Goal: Information Seeking & Learning: Learn about a topic

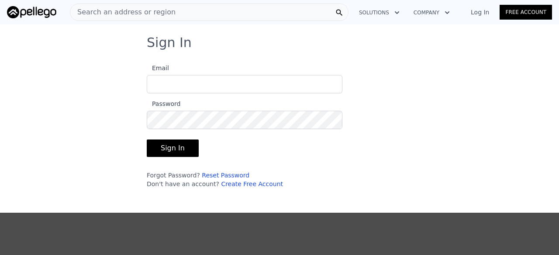
click at [167, 82] on input "Email" at bounding box center [245, 84] width 196 height 18
type input "[EMAIL_ADDRESS][DOMAIN_NAME]"
click at [147, 140] on button "Sign In" at bounding box center [173, 148] width 52 height 17
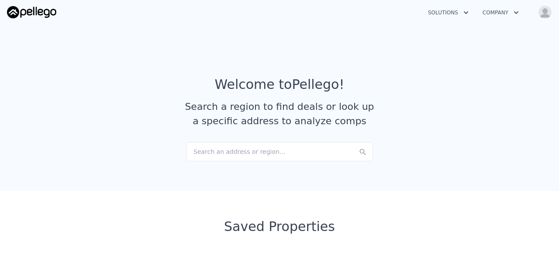
checkbox input "true"
click at [547, 15] on img "button" at bounding box center [545, 12] width 14 height 14
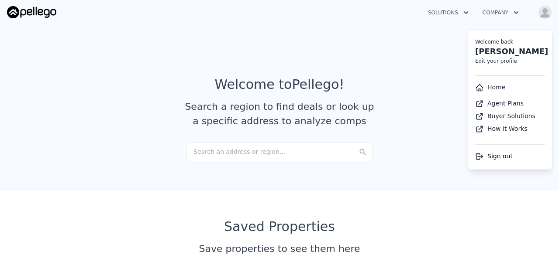
click at [506, 56] on link "Kenton Pope" at bounding box center [511, 51] width 73 height 9
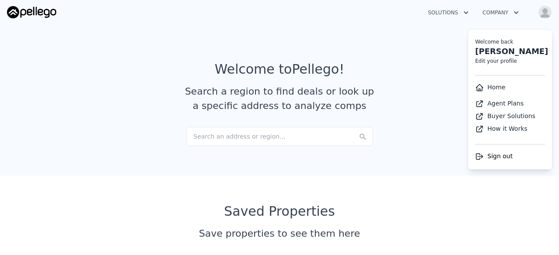
select select "53"
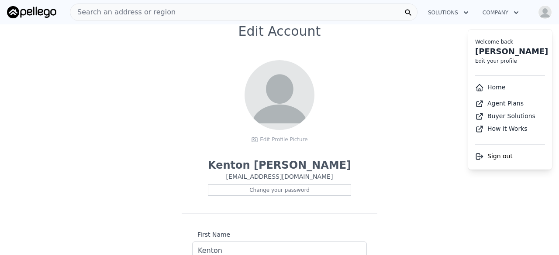
scroll to position [0, 0]
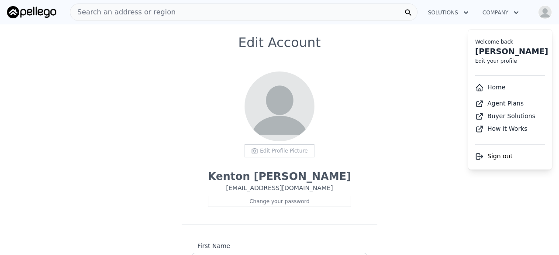
click at [271, 156] on div "Edit Profile Picture" at bounding box center [279, 150] width 70 height 13
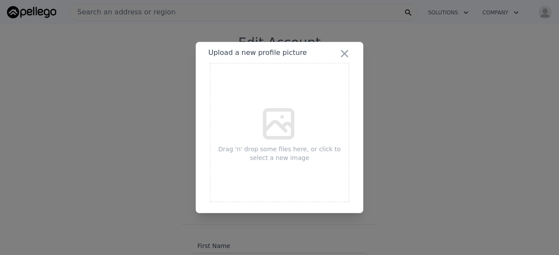
click at [273, 121] on icon at bounding box center [279, 124] width 28 height 28
click at [344, 53] on icon "button" at bounding box center [344, 53] width 7 height 7
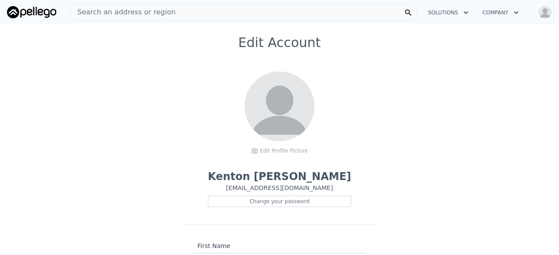
click at [453, 60] on div "Edit Account Edit Profile Picture Kenton Pope sckentonpope@gmail.com Change you…" at bounding box center [279, 226] width 559 height 382
click at [499, 11] on button "Company" at bounding box center [500, 13] width 50 height 16
click at [436, 17] on button "Solutions" at bounding box center [448, 13] width 55 height 16
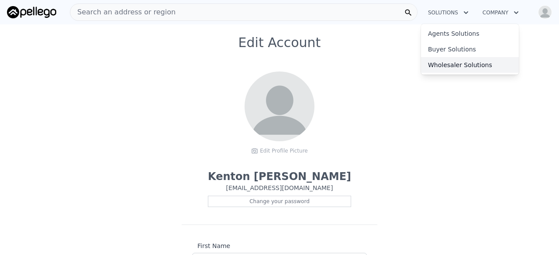
click at [433, 63] on link "Wholesaler Solutions" at bounding box center [470, 65] width 98 height 16
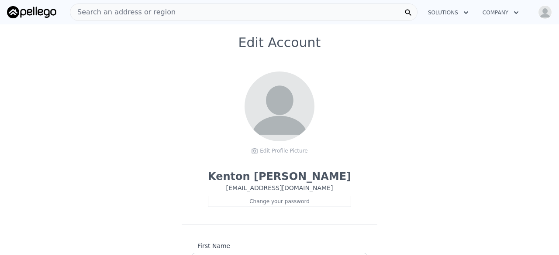
click at [38, 11] on img at bounding box center [31, 12] width 49 height 12
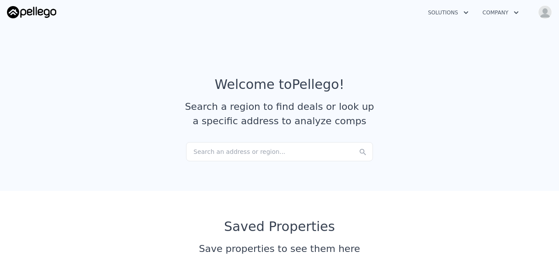
click at [447, 13] on button "Solutions" at bounding box center [448, 13] width 55 height 16
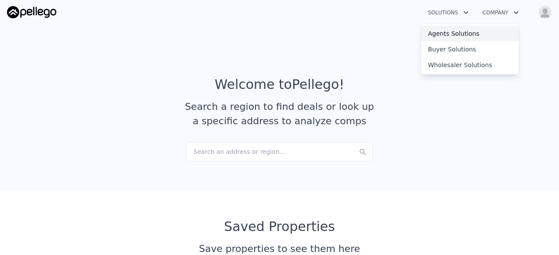
click at [450, 31] on link "Agents Solutions" at bounding box center [470, 34] width 98 height 16
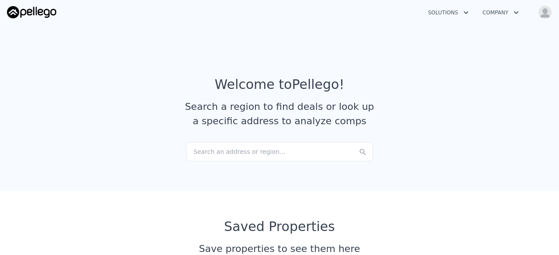
click at [447, 12] on button "Solutions" at bounding box center [448, 13] width 55 height 16
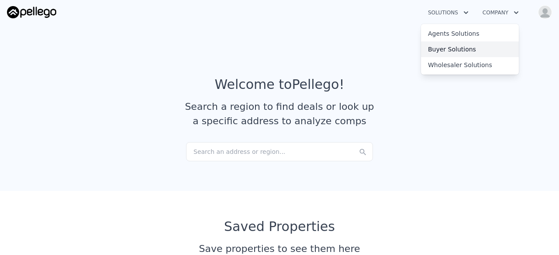
click at [443, 48] on link "Buyer Solutions" at bounding box center [470, 49] width 98 height 16
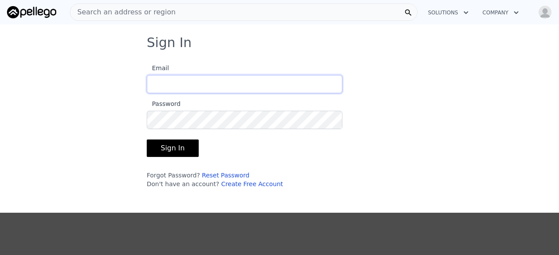
click at [158, 89] on input "Email" at bounding box center [245, 84] width 196 height 18
type input "sckentonpope@gmail.com"
click at [147, 140] on button "Sign In" at bounding box center [173, 148] width 52 height 17
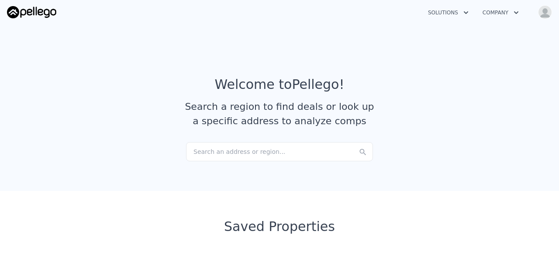
checkbox input "true"
click at [231, 150] on div "Search an address or region..." at bounding box center [279, 151] width 187 height 19
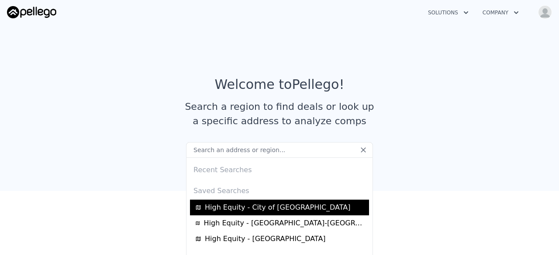
click at [275, 206] on span "High Equity - City of Atlanta" at bounding box center [278, 208] width 146 height 10
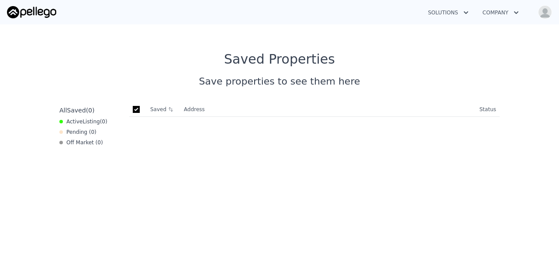
scroll to position [175, 0]
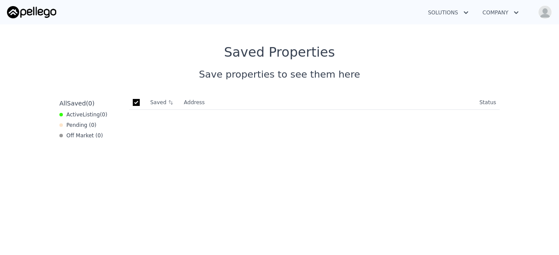
click at [71, 138] on div "Off Market ( 0 )" at bounding box center [81, 135] width 44 height 7
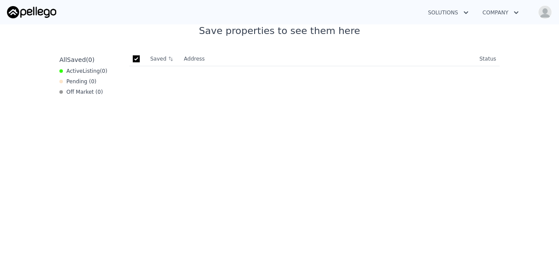
scroll to position [131, 0]
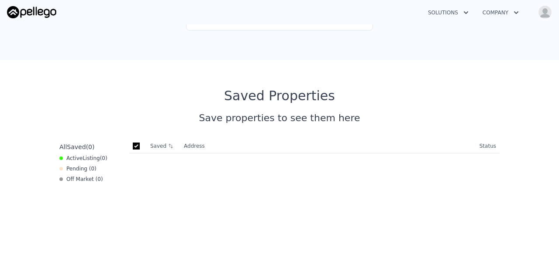
click at [133, 146] on input "checkbox" at bounding box center [136, 146] width 7 height 7
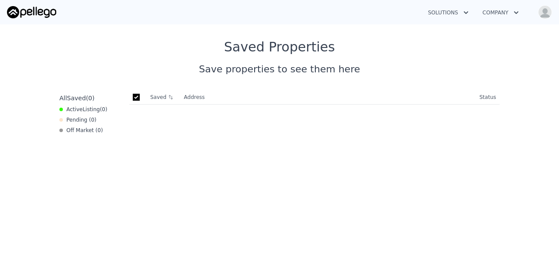
scroll to position [218, 0]
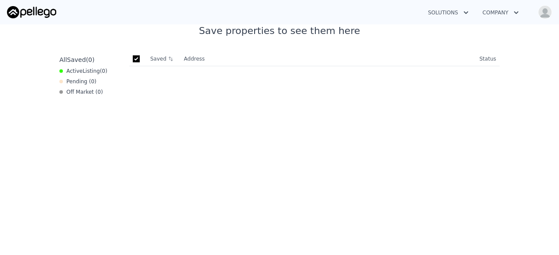
click at [133, 58] on input "checkbox" at bounding box center [136, 58] width 7 height 7
checkbox input "true"
click at [270, 31] on div "Save properties to see them here" at bounding box center [279, 31] width 447 height 14
click at [74, 60] on span "Saved" at bounding box center [76, 59] width 19 height 7
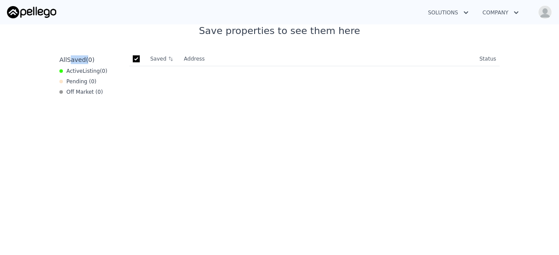
click at [74, 60] on span "Saved" at bounding box center [76, 59] width 19 height 7
click at [76, 79] on div "Pending ( 0 )" at bounding box center [77, 81] width 37 height 7
click at [69, 72] on span "Active Listing ( 0 )" at bounding box center [86, 71] width 41 height 7
drag, startPoint x: 69, startPoint y: 72, endPoint x: 68, endPoint y: 83, distance: 11.4
click at [69, 79] on div "All Saved ( 0 ) Active Listing ( 0 ) Pending ( 0 ) Off Market ( 0 )" at bounding box center [91, 179] width 70 height 255
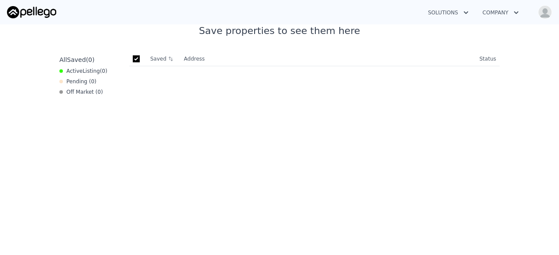
click at [69, 88] on div "All Saved ( 0 ) Active Listing ( 0 ) Pending ( 0 ) Off Market ( 0 )" at bounding box center [91, 179] width 70 height 255
click at [37, 14] on img at bounding box center [31, 12] width 49 height 12
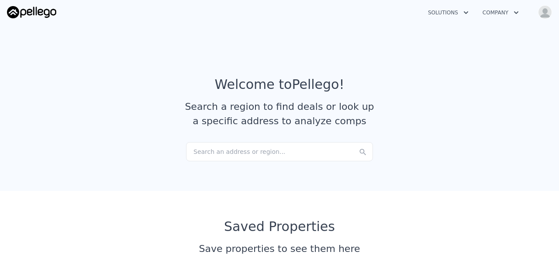
click at [447, 11] on button "Solutions" at bounding box center [448, 13] width 55 height 16
click at [204, 15] on div "Solutions Agents Solutions Buyer Solutions Wholesaler Solutions Company Open ma…" at bounding box center [279, 12] width 545 height 21
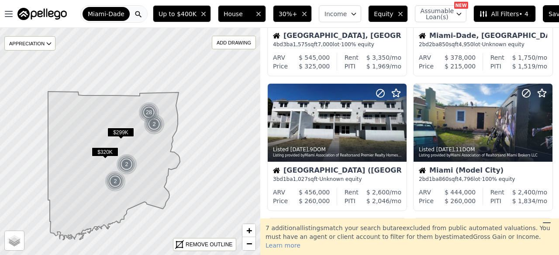
scroll to position [131, 0]
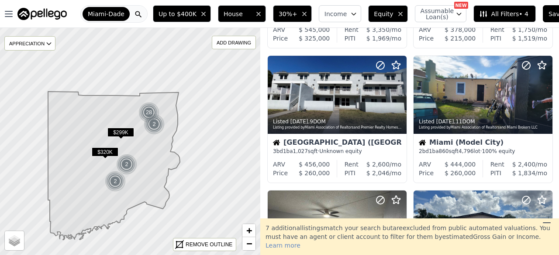
click at [300, 247] on span "Learn more" at bounding box center [282, 245] width 35 height 7
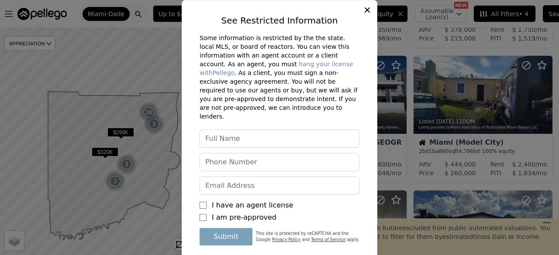
click at [242, 130] on input "text" at bounding box center [279, 139] width 160 height 18
type input "Kenton A Pope"
type input "6782010474"
type input "[EMAIL_ADDRESS][DOMAIN_NAME]"
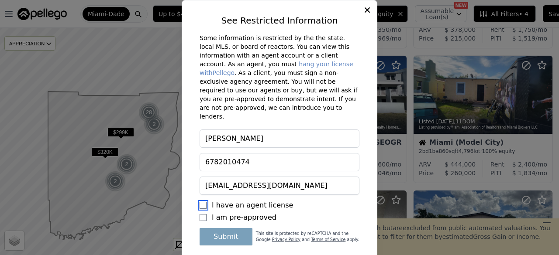
click at [202, 202] on input "I have an agent license" at bounding box center [202, 205] width 7 height 7
checkbox input "true"
click at [219, 228] on button "Submit" at bounding box center [225, 236] width 53 height 17
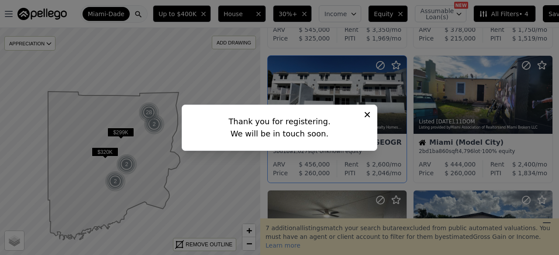
click at [369, 115] on icon at bounding box center [367, 114] width 9 height 9
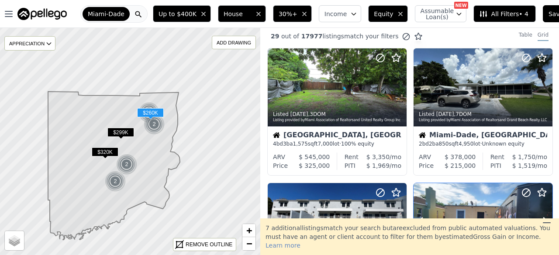
scroll to position [0, 0]
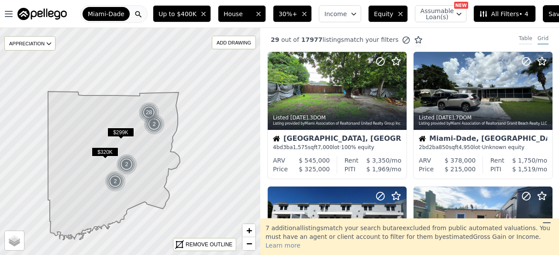
click at [526, 38] on div "Table" at bounding box center [526, 40] width 14 height 10
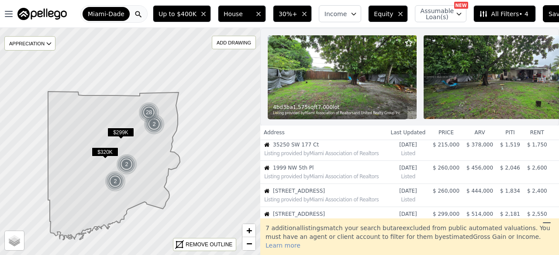
scroll to position [50, 0]
click at [495, 14] on span "All Filters • 4" at bounding box center [503, 14] width 49 height 9
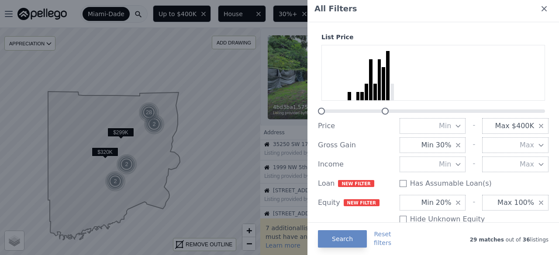
scroll to position [0, 0]
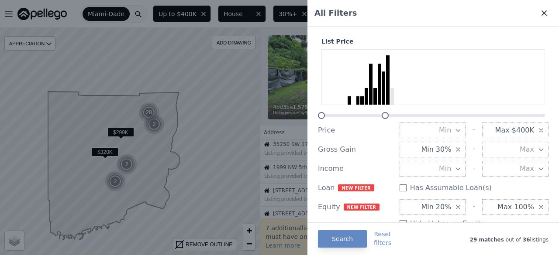
click at [541, 12] on icon at bounding box center [543, 12] width 5 height 5
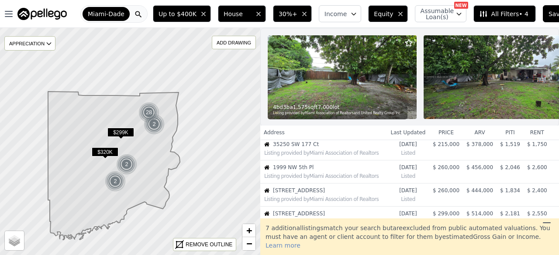
click at [449, 134] on th "price" at bounding box center [446, 133] width 34 height 14
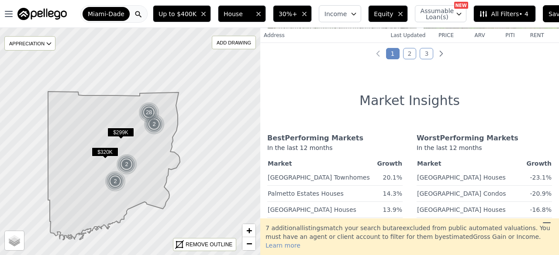
scroll to position [312, 0]
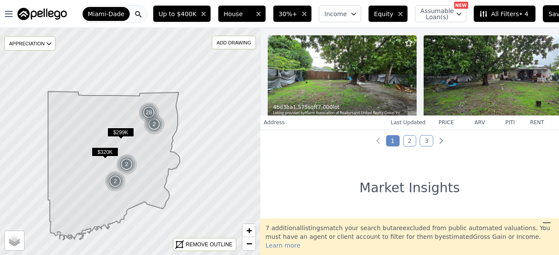
click at [407, 147] on link "2" at bounding box center [410, 140] width 14 height 11
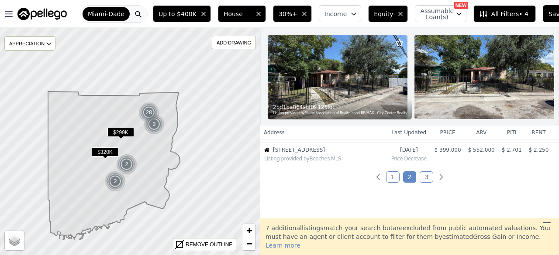
scroll to position [268, 0]
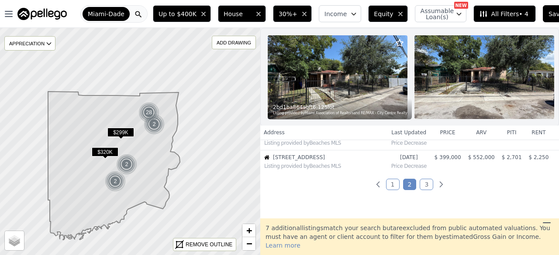
click at [421, 190] on link "3" at bounding box center [426, 184] width 14 height 11
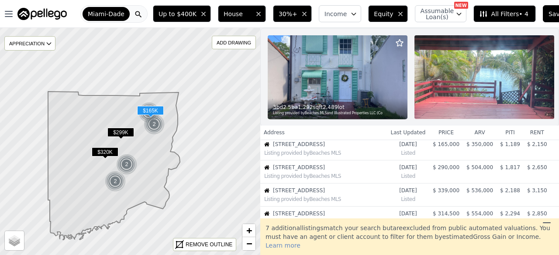
scroll to position [0, 0]
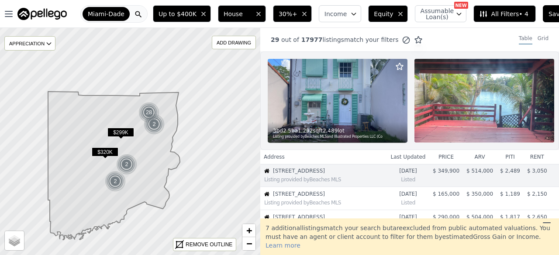
click at [460, 108] on img at bounding box center [484, 101] width 140 height 84
click at [154, 124] on div "2" at bounding box center [154, 124] width 21 height 21
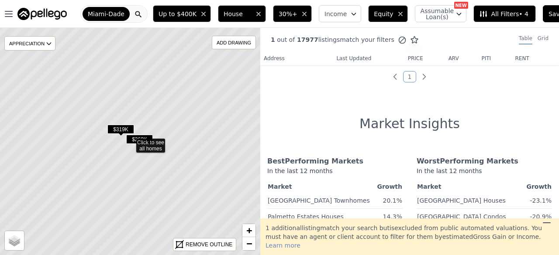
click at [123, 128] on span "$319K" at bounding box center [120, 129] width 27 height 9
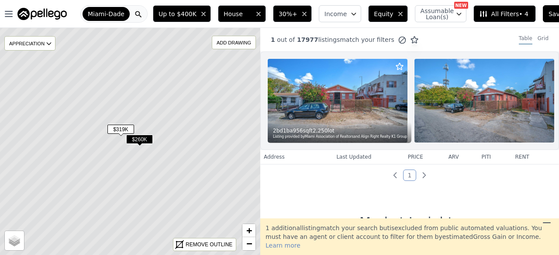
click at [135, 140] on span "$260K" at bounding box center [139, 139] width 27 height 9
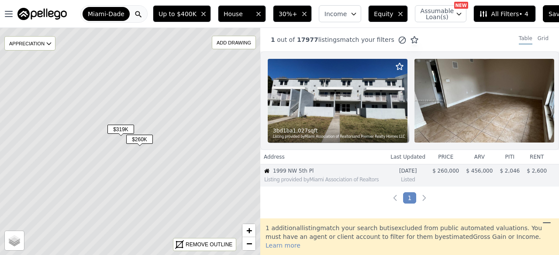
scroll to position [50, 0]
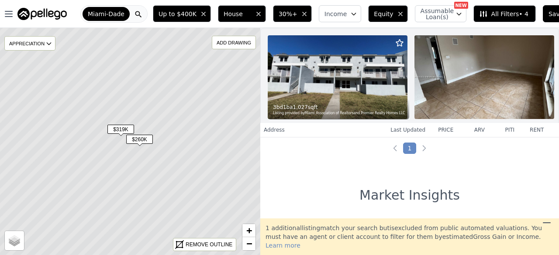
click at [464, 79] on img at bounding box center [484, 77] width 140 height 84
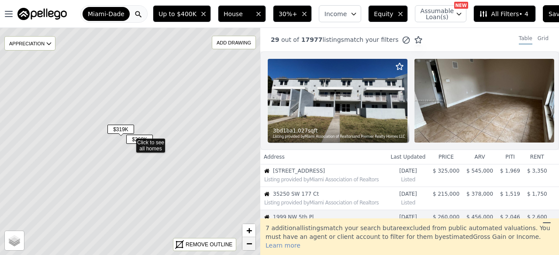
click at [250, 245] on span "−" at bounding box center [249, 243] width 6 height 11
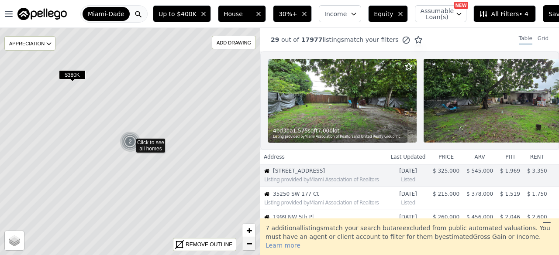
click at [249, 245] on span "−" at bounding box center [249, 243] width 6 height 11
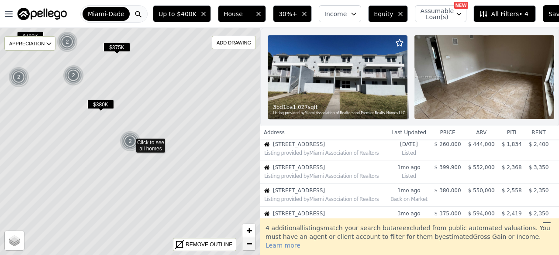
click at [249, 245] on span "−" at bounding box center [249, 243] width 6 height 11
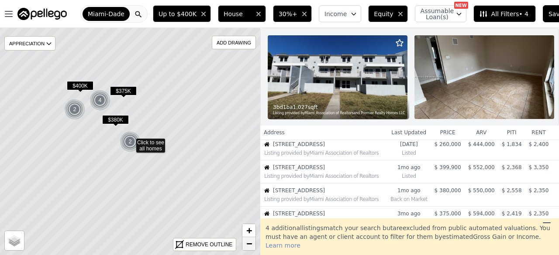
click at [249, 245] on span "−" at bounding box center [249, 243] width 6 height 11
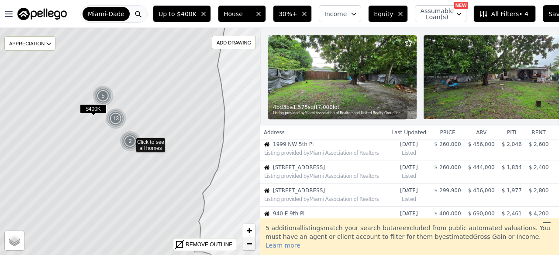
click at [249, 245] on span "−" at bounding box center [249, 243] width 6 height 11
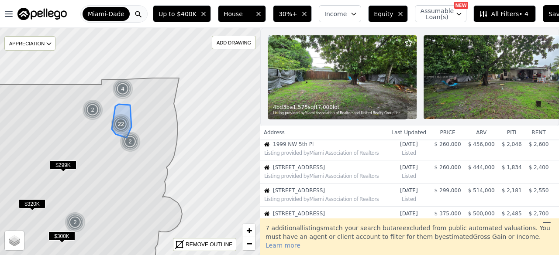
click at [119, 121] on div "22" at bounding box center [120, 124] width 21 height 21
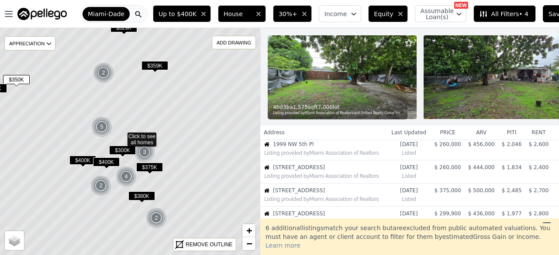
drag, startPoint x: 187, startPoint y: 124, endPoint x: 179, endPoint y: 118, distance: 10.7
click at [179, 118] on icon at bounding box center [121, 135] width 314 height 275
click at [103, 127] on div "5" at bounding box center [101, 127] width 21 height 21
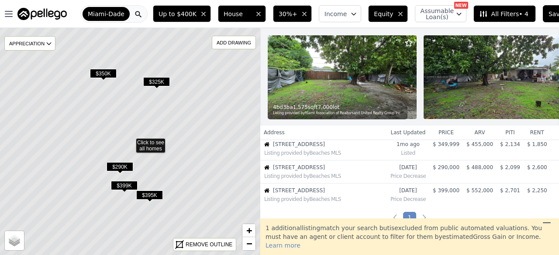
click at [153, 146] on icon at bounding box center [130, 141] width 314 height 275
click at [106, 73] on span "$350K" at bounding box center [103, 73] width 27 height 9
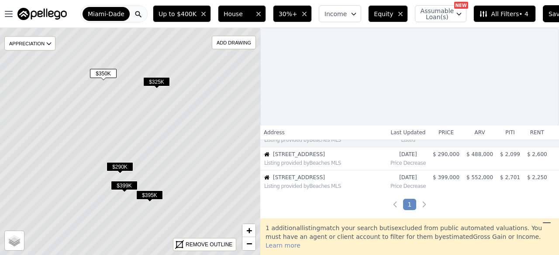
scroll to position [66, 0]
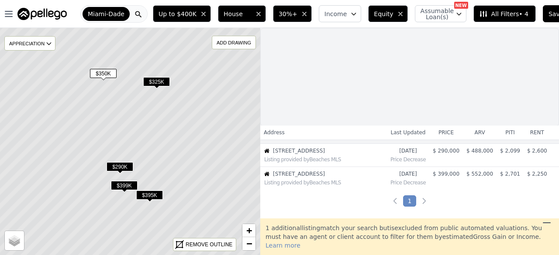
click at [150, 80] on span "$325K" at bounding box center [156, 81] width 27 height 9
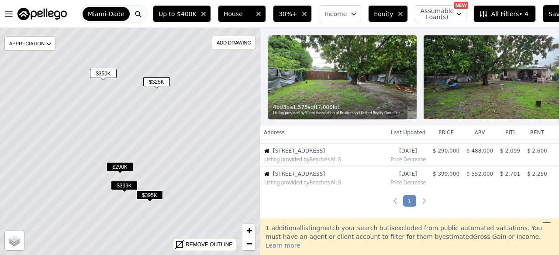
scroll to position [50, 0]
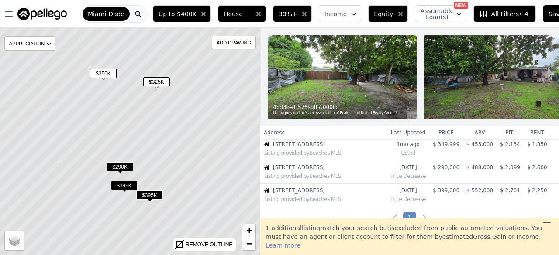
click at [98, 75] on span "$350K" at bounding box center [103, 73] width 27 height 9
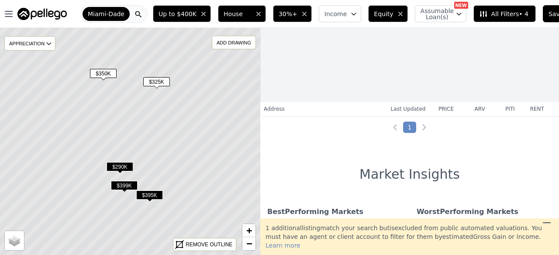
scroll to position [87, 0]
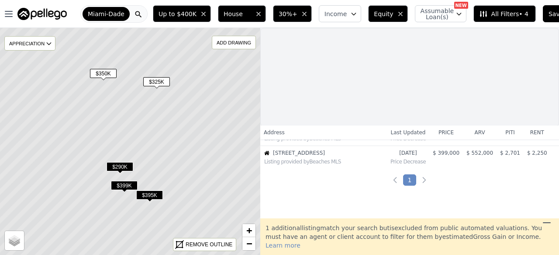
click at [122, 165] on span "$290K" at bounding box center [119, 166] width 27 height 9
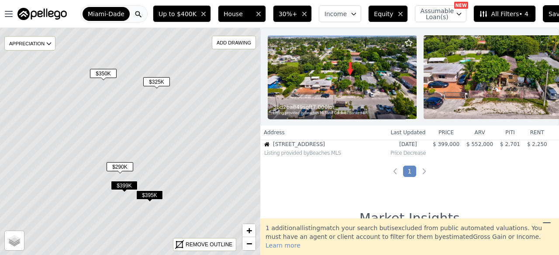
click at [124, 184] on span "$399K" at bounding box center [124, 185] width 27 height 9
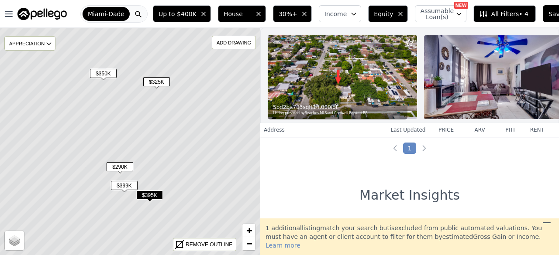
scroll to position [0, 0]
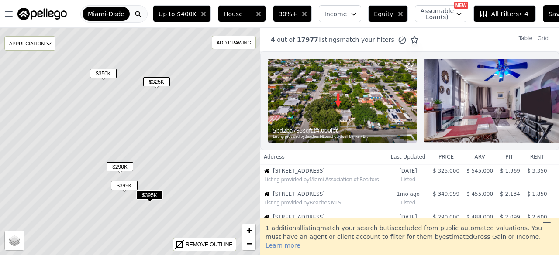
click at [145, 194] on span "$395K" at bounding box center [149, 195] width 27 height 9
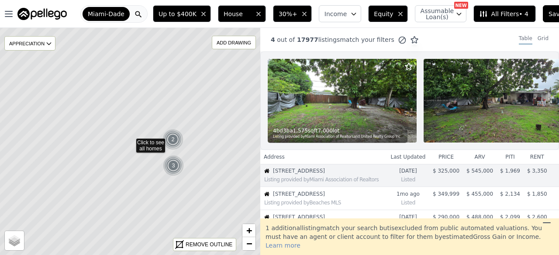
scroll to position [50, 0]
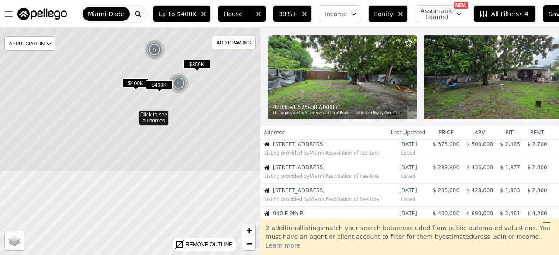
drag, startPoint x: 175, startPoint y: 134, endPoint x: 162, endPoint y: 32, distance: 102.6
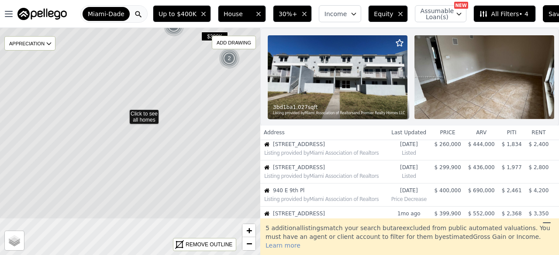
drag, startPoint x: 139, startPoint y: 146, endPoint x: 162, endPoint y: 86, distance: 63.9
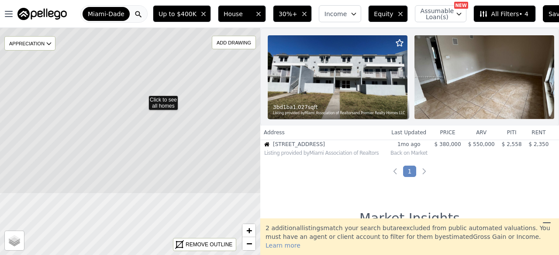
drag, startPoint x: 149, startPoint y: 133, endPoint x: 124, endPoint y: 90, distance: 49.7
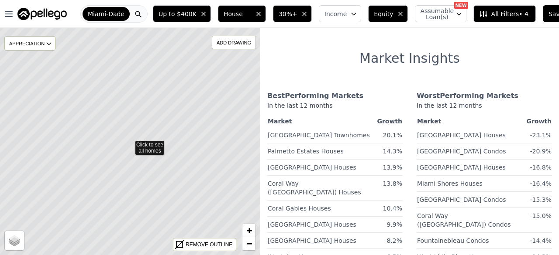
drag, startPoint x: 138, startPoint y: 82, endPoint x: 123, endPoint y: 106, distance: 28.6
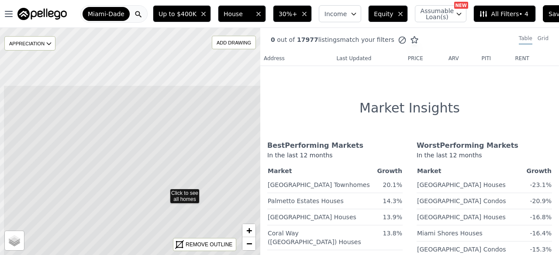
drag, startPoint x: 131, startPoint y: 96, endPoint x: 163, endPoint y: 117, distance: 38.6
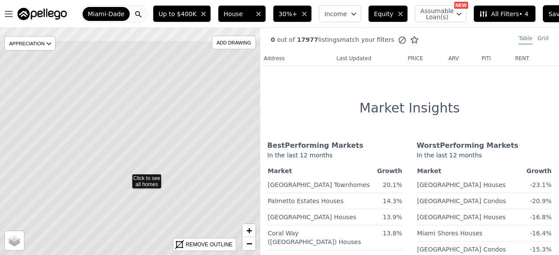
drag, startPoint x: 161, startPoint y: 114, endPoint x: 165, endPoint y: 130, distance: 16.4
click at [158, 151] on icon at bounding box center [126, 177] width 314 height 275
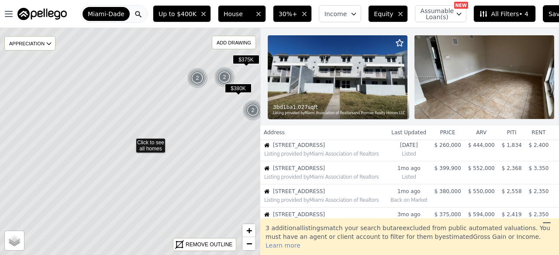
scroll to position [50, 0]
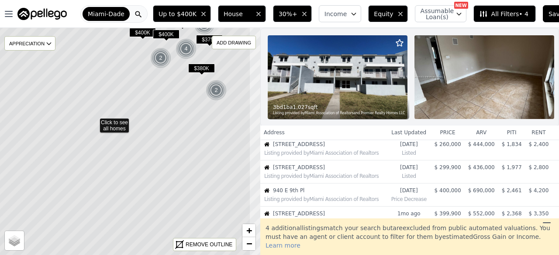
drag, startPoint x: 155, startPoint y: 171, endPoint x: 113, endPoint y: 153, distance: 45.7
click at [113, 153] on icon at bounding box center [94, 121] width 314 height 275
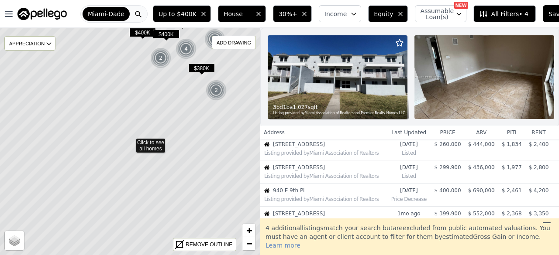
click at [217, 90] on div "2" at bounding box center [216, 90] width 21 height 21
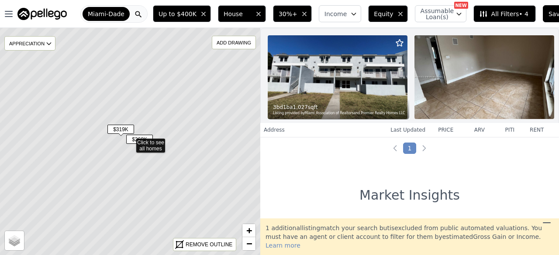
click at [127, 131] on span "$319K" at bounding box center [120, 129] width 27 height 9
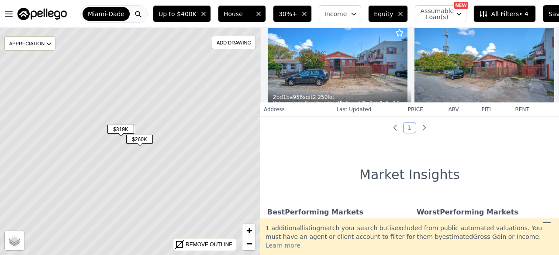
scroll to position [44, 0]
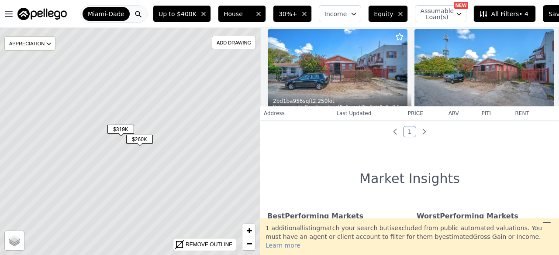
click at [137, 138] on span "$260K" at bounding box center [139, 139] width 27 height 9
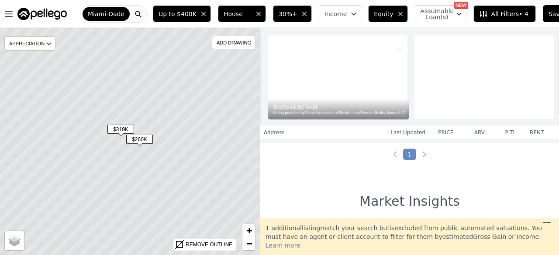
scroll to position [50, 0]
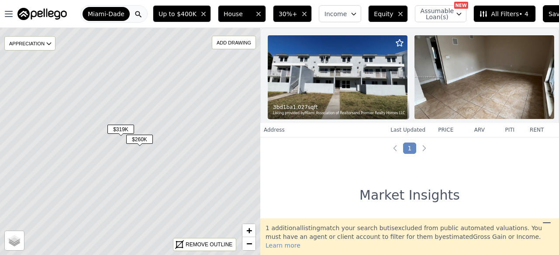
click at [124, 130] on span "$319K" at bounding box center [120, 129] width 27 height 9
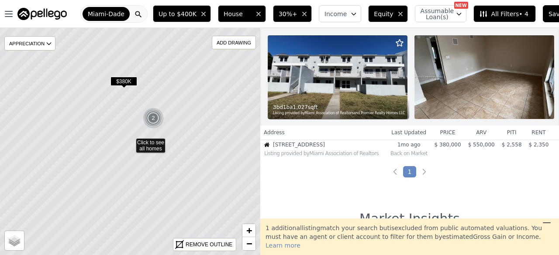
scroll to position [50, 0]
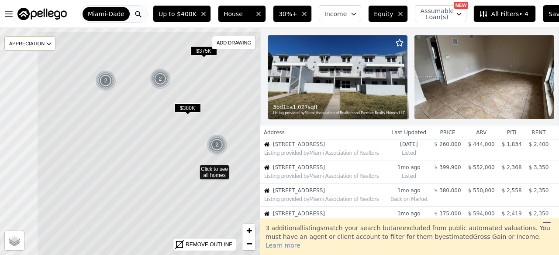
drag, startPoint x: 131, startPoint y: 117, endPoint x: 186, endPoint y: 137, distance: 59.7
click at [185, 143] on icon at bounding box center [194, 168] width 314 height 275
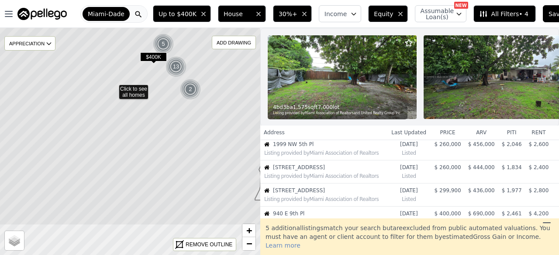
drag, startPoint x: 217, startPoint y: 148, endPoint x: 188, endPoint y: 107, distance: 50.4
click at [200, 93] on img at bounding box center [190, 89] width 21 height 21
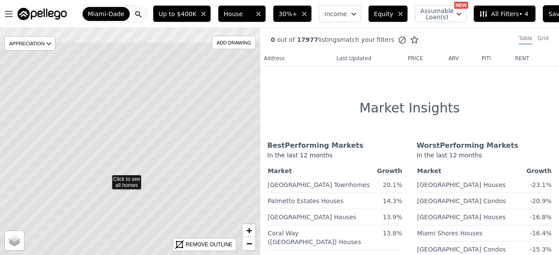
drag, startPoint x: 182, startPoint y: 104, endPoint x: 169, endPoint y: 130, distance: 28.5
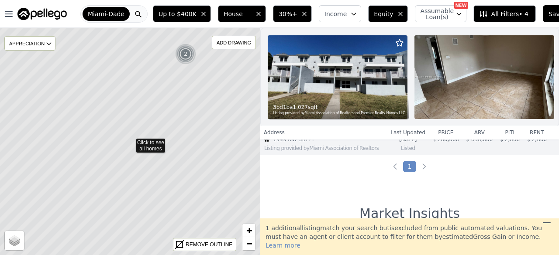
scroll to position [50, 0]
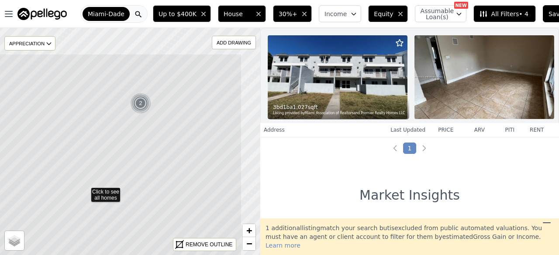
drag, startPoint x: 195, startPoint y: 106, endPoint x: 155, endPoint y: 153, distance: 61.6
click at [155, 153] on icon at bounding box center [85, 191] width 314 height 275
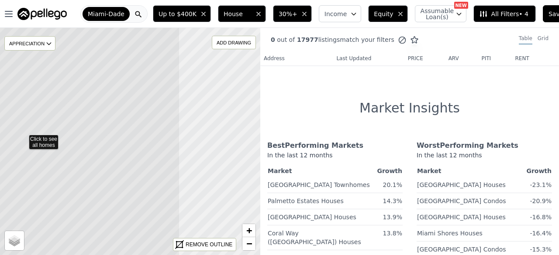
drag, startPoint x: 159, startPoint y: 124, endPoint x: 207, endPoint y: 109, distance: 50.7
click at [134, 125] on icon at bounding box center [23, 138] width 314 height 275
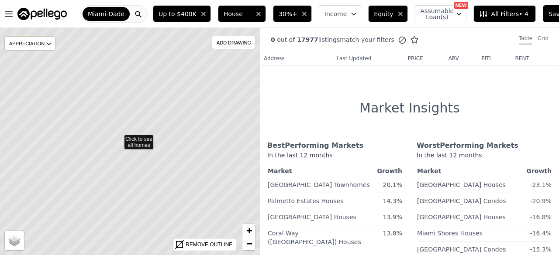
drag, startPoint x: 152, startPoint y: 164, endPoint x: 140, endPoint y: 161, distance: 12.7
click at [140, 161] on icon at bounding box center [118, 138] width 314 height 275
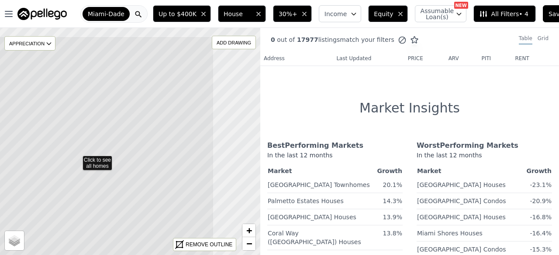
drag, startPoint x: 129, startPoint y: 103, endPoint x: 83, endPoint y: 127, distance: 51.9
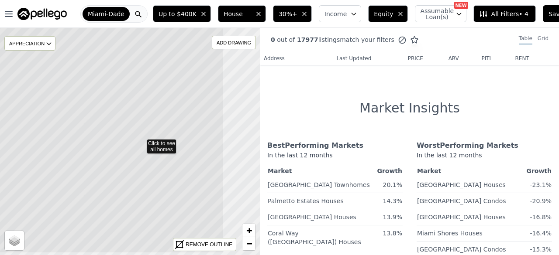
drag, startPoint x: 152, startPoint y: 118, endPoint x: 88, endPoint y: 93, distance: 69.1
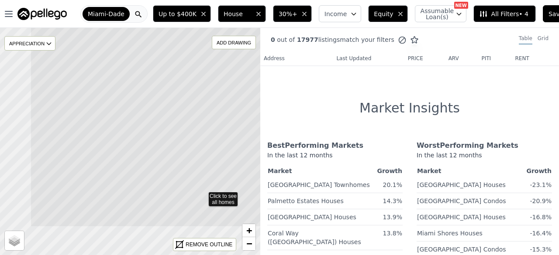
drag, startPoint x: 162, startPoint y: 194, endPoint x: 189, endPoint y: 92, distance: 105.8
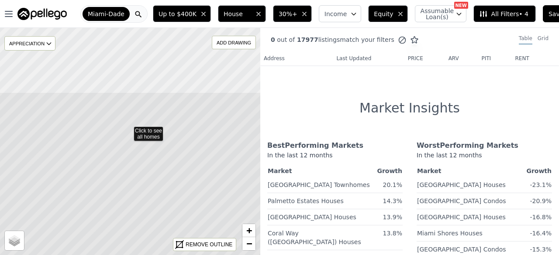
drag, startPoint x: 187, startPoint y: 69, endPoint x: 179, endPoint y: 130, distance: 60.8
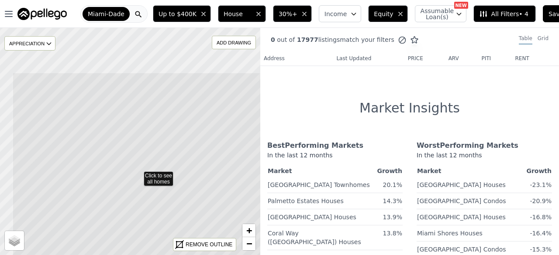
drag, startPoint x: 157, startPoint y: 103, endPoint x: 196, endPoint y: 171, distance: 78.6
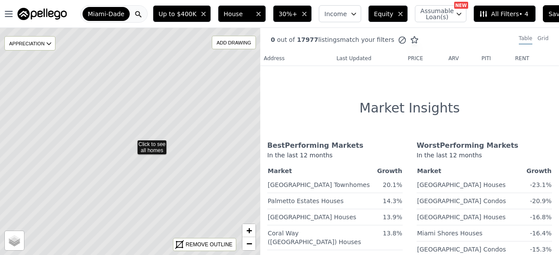
click at [202, 117] on icon at bounding box center [131, 143] width 314 height 275
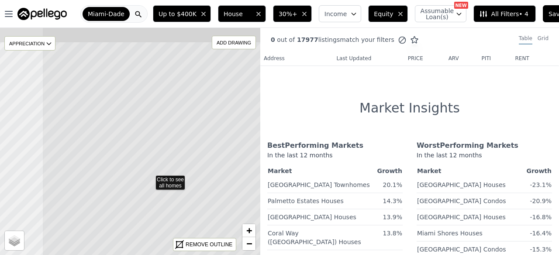
drag, startPoint x: 102, startPoint y: 132, endPoint x: 169, endPoint y: 102, distance: 73.7
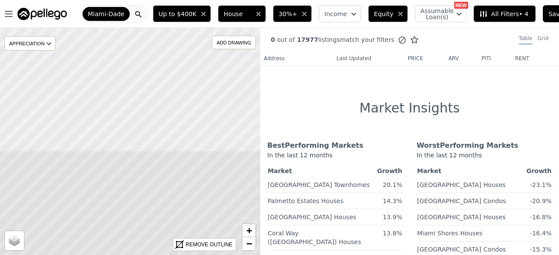
drag, startPoint x: 166, startPoint y: 83, endPoint x: 170, endPoint y: 172, distance: 88.2
click at [177, 246] on div "Click to see all homes APPRECIATION None 3M 1Y 3Y ADD DRAWING REMOVE ALL DRAWIN…" at bounding box center [130, 141] width 260 height 227
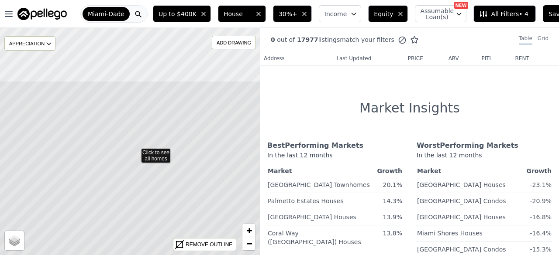
drag, startPoint x: 171, startPoint y: 131, endPoint x: 186, endPoint y: 155, distance: 28.7
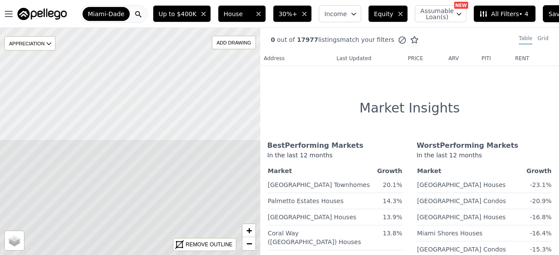
drag, startPoint x: 219, startPoint y: 89, endPoint x: 211, endPoint y: 178, distance: 89.3
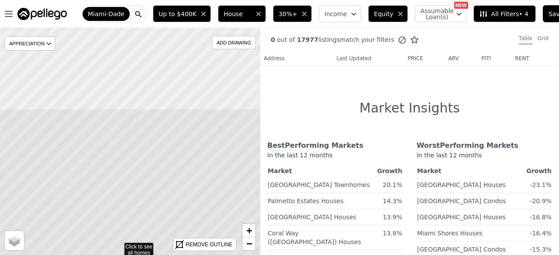
drag, startPoint x: 206, startPoint y: 175, endPoint x: 195, endPoint y: 165, distance: 15.2
click at [200, 255] on html "Open main menu Miami-Dade Up to $400K House 30%+ Income Equity Assumable Loan(s…" at bounding box center [279, 127] width 559 height 255
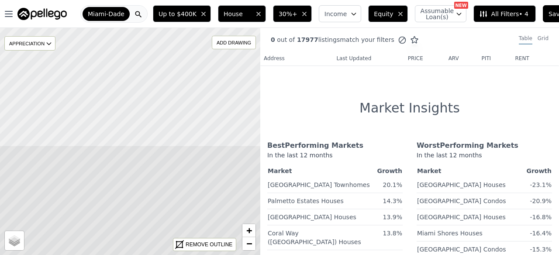
click at [210, 255] on html "Open main menu Miami-Dade Up to $400K House 30%+ Income Equity Assumable Loan(s…" at bounding box center [279, 127] width 559 height 255
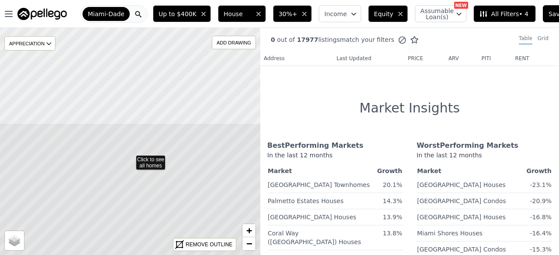
drag, startPoint x: 211, startPoint y: 126, endPoint x: 212, endPoint y: 258, distance: 132.3
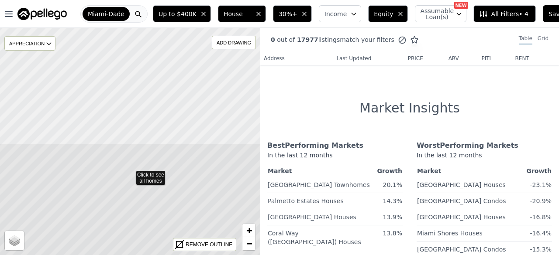
drag, startPoint x: 217, startPoint y: 98, endPoint x: 192, endPoint y: 190, distance: 95.6
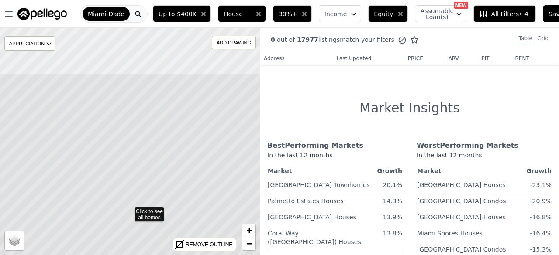
drag, startPoint x: 190, startPoint y: 136, endPoint x: 196, endPoint y: 232, distance: 96.2
click at [196, 232] on icon at bounding box center [129, 210] width 314 height 275
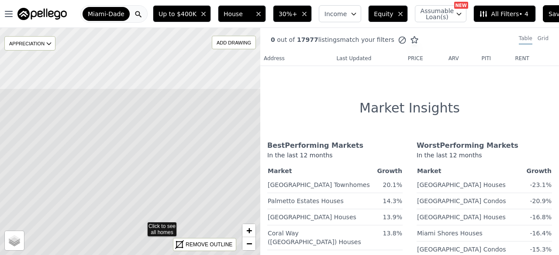
click at [200, 255] on html "Open main menu Miami-Dade Up to $400K House 30%+ Income Equity Assumable Loan(s…" at bounding box center [279, 127] width 559 height 255
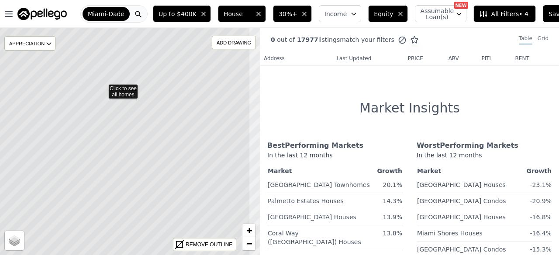
drag, startPoint x: 198, startPoint y: 116, endPoint x: 161, endPoint y: 128, distance: 38.6
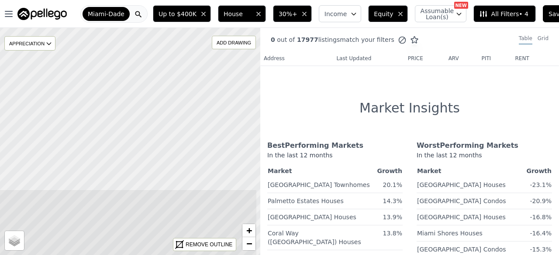
drag, startPoint x: 204, startPoint y: 71, endPoint x: 179, endPoint y: 158, distance: 90.9
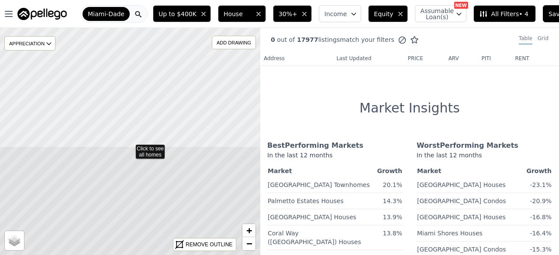
drag, startPoint x: 195, startPoint y: 96, endPoint x: 186, endPoint y: 167, distance: 71.3
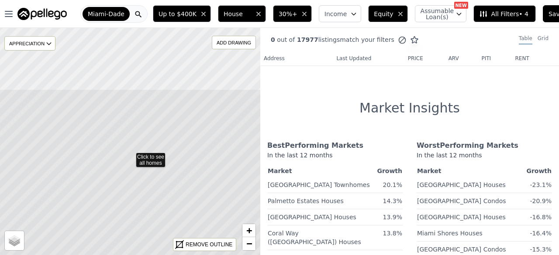
drag, startPoint x: 187, startPoint y: 100, endPoint x: 178, endPoint y: 170, distance: 70.9
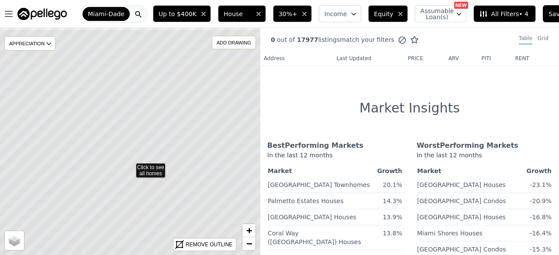
drag, startPoint x: 148, startPoint y: 113, endPoint x: 147, endPoint y: 138, distance: 25.8
click at [147, 138] on icon at bounding box center [130, 166] width 314 height 275
drag, startPoint x: 109, startPoint y: 140, endPoint x: 135, endPoint y: 143, distance: 26.4
click at [135, 143] on icon at bounding box center [156, 145] width 314 height 275
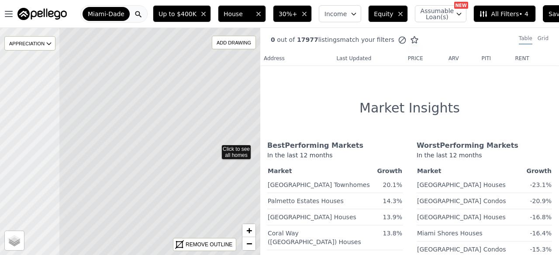
drag, startPoint x: 53, startPoint y: 113, endPoint x: 136, endPoint y: 120, distance: 83.2
click at [136, 120] on icon at bounding box center [215, 148] width 314 height 275
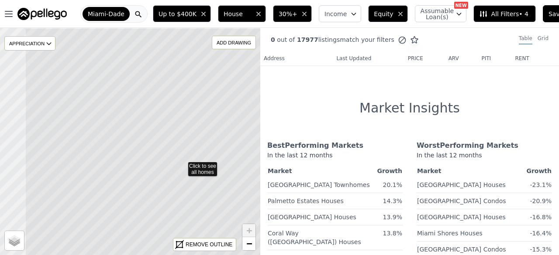
drag, startPoint x: 99, startPoint y: 143, endPoint x: 122, endPoint y: 136, distance: 24.2
click at [130, 170] on icon at bounding box center [182, 165] width 314 height 275
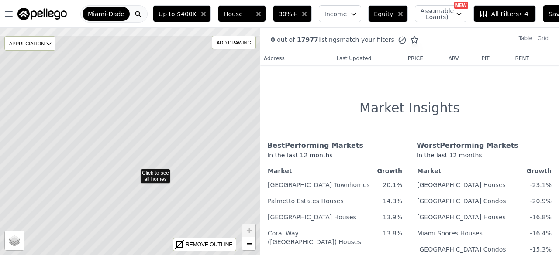
drag, startPoint x: 119, startPoint y: 109, endPoint x: 119, endPoint y: 144, distance: 34.5
click at [125, 145] on icon at bounding box center [135, 172] width 314 height 275
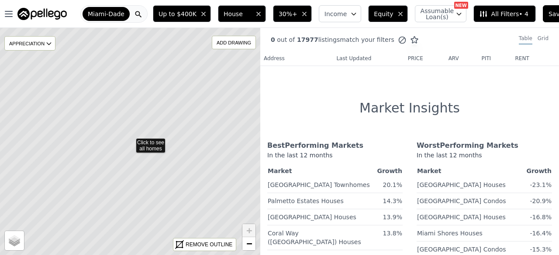
click at [117, 129] on icon at bounding box center [130, 141] width 314 height 275
drag, startPoint x: 168, startPoint y: 82, endPoint x: 155, endPoint y: 61, distance: 25.1
click at [155, 61] on icon at bounding box center [121, 125] width 314 height 275
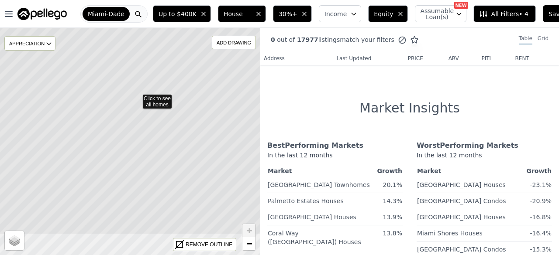
drag, startPoint x: 134, startPoint y: 163, endPoint x: 141, endPoint y: 119, distance: 44.6
click at [141, 119] on icon at bounding box center [136, 97] width 314 height 275
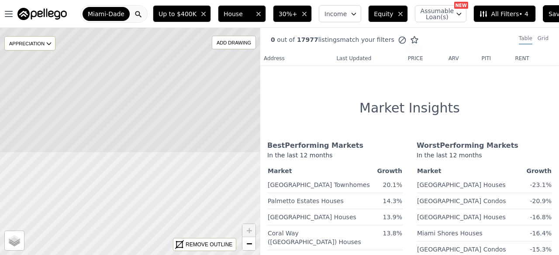
drag, startPoint x: 153, startPoint y: 196, endPoint x: 147, endPoint y: 87, distance: 108.4
click at [133, 49] on icon at bounding box center [111, 16] width 314 height 275
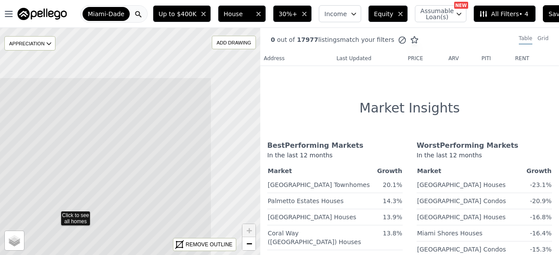
drag, startPoint x: 175, startPoint y: 88, endPoint x: 100, endPoint y: 161, distance: 104.6
click at [100, 161] on icon at bounding box center [55, 214] width 314 height 275
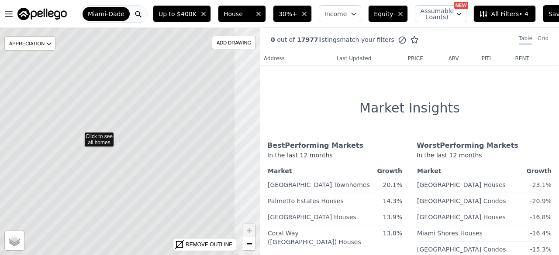
click at [120, 150] on icon at bounding box center [78, 135] width 314 height 275
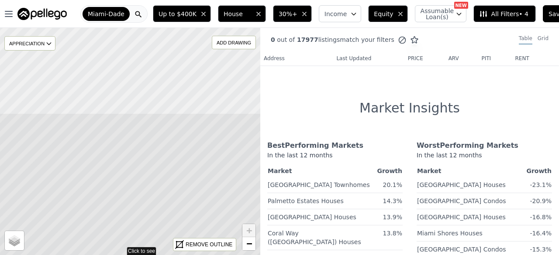
drag, startPoint x: 190, startPoint y: 62, endPoint x: 181, endPoint y: 171, distance: 109.1
click at [181, 171] on icon at bounding box center [121, 250] width 314 height 275
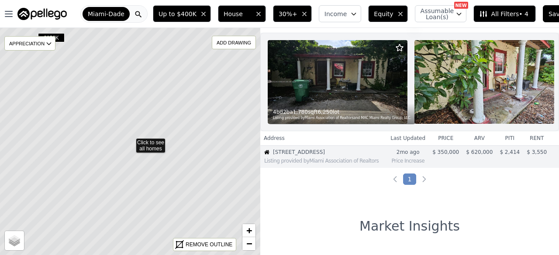
scroll to position [22, 0]
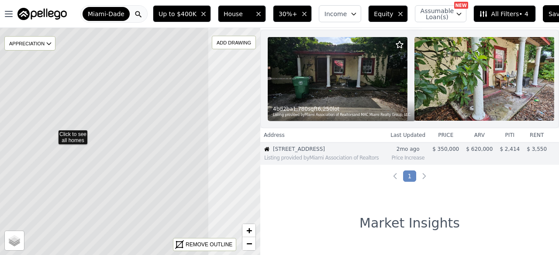
drag, startPoint x: 225, startPoint y: 150, endPoint x: 148, endPoint y: 142, distance: 76.8
click at [148, 142] on icon at bounding box center [52, 133] width 314 height 275
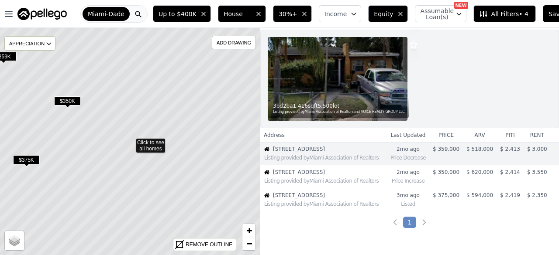
scroll to position [15, 0]
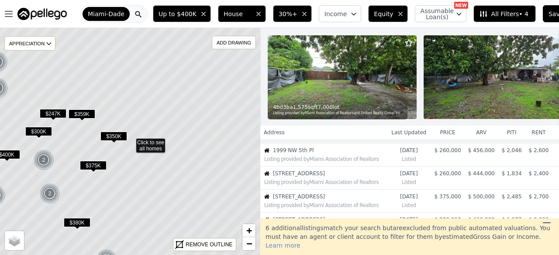
scroll to position [50, 0]
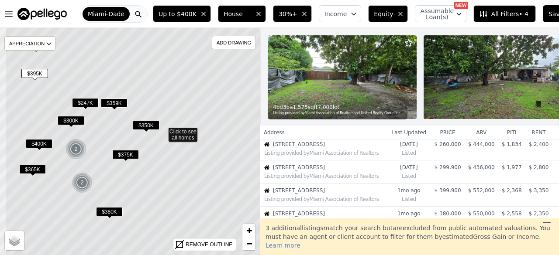
drag, startPoint x: 116, startPoint y: 163, endPoint x: 148, endPoint y: 152, distance: 34.1
click at [148, 152] on icon at bounding box center [162, 130] width 314 height 275
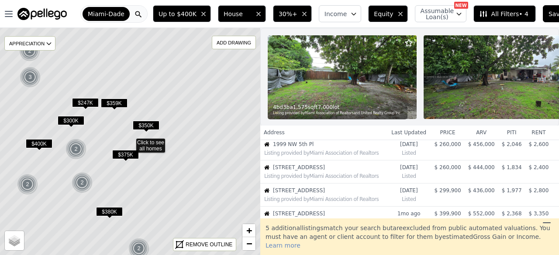
click at [76, 149] on div "2" at bounding box center [75, 149] width 21 height 21
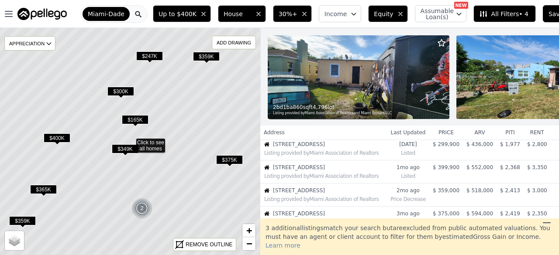
click at [133, 120] on span "$165K" at bounding box center [135, 119] width 27 height 9
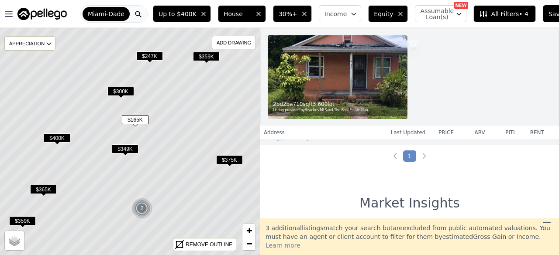
scroll to position [205, 0]
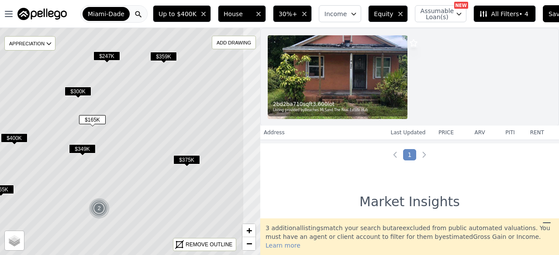
drag, startPoint x: 168, startPoint y: 145, endPoint x: 125, endPoint y: 145, distance: 42.8
click at [125, 145] on icon at bounding box center [87, 141] width 314 height 275
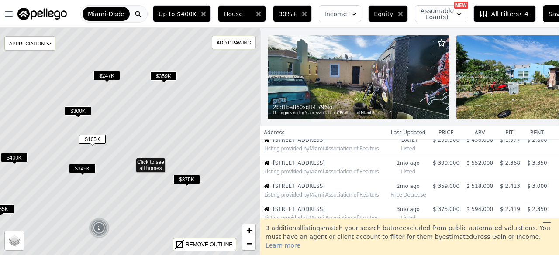
scroll to position [50, 0]
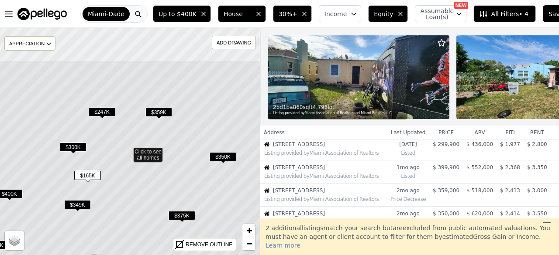
drag, startPoint x: 133, startPoint y: 117, endPoint x: 128, endPoint y: 173, distance: 56.1
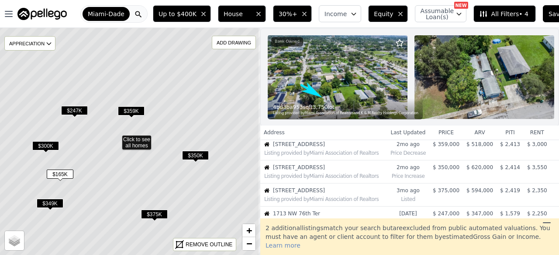
drag, startPoint x: 165, startPoint y: 196, endPoint x: 148, endPoint y: 192, distance: 16.9
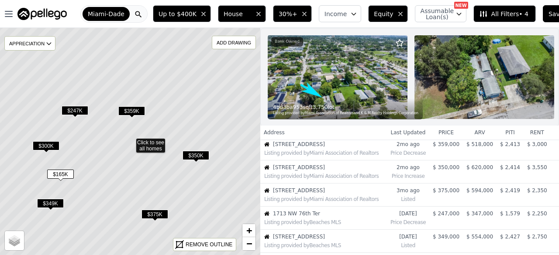
click at [548, 16] on span "Save" at bounding box center [555, 14] width 15 height 9
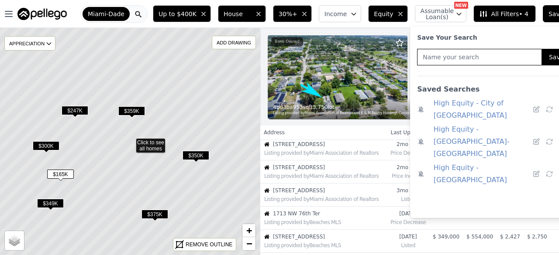
click at [444, 162] on link "High Equity - Fulton County" at bounding box center [481, 174] width 96 height 24
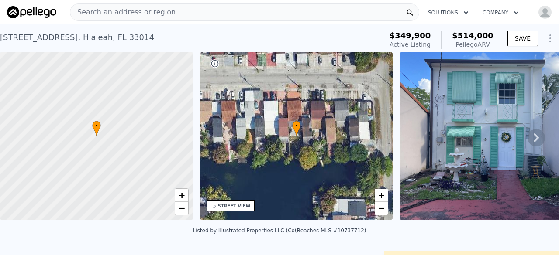
click at [533, 142] on icon at bounding box center [535, 138] width 5 height 9
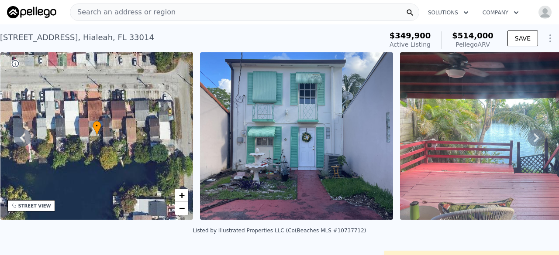
click at [533, 142] on icon at bounding box center [535, 138] width 5 height 9
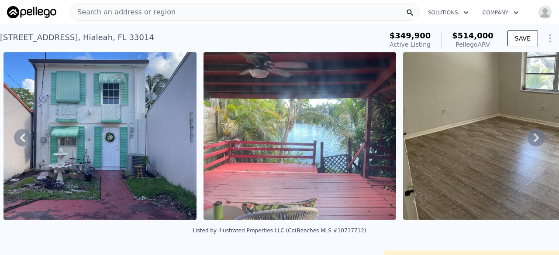
click at [533, 142] on icon at bounding box center [535, 138] width 5 height 9
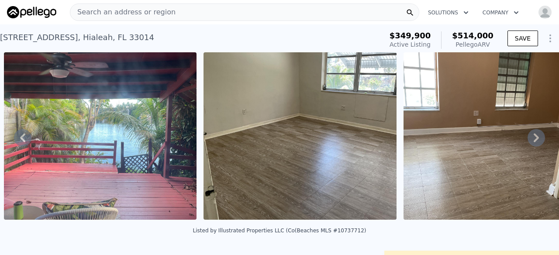
click at [533, 142] on icon at bounding box center [535, 138] width 5 height 9
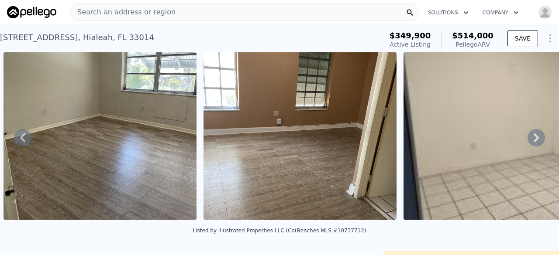
click at [533, 142] on icon at bounding box center [535, 138] width 5 height 9
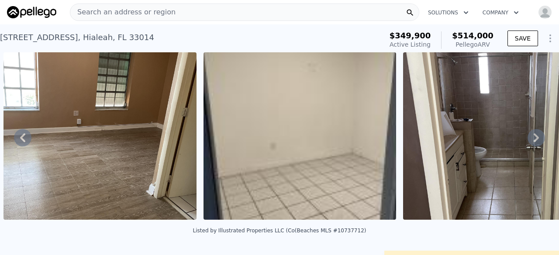
click at [533, 142] on icon at bounding box center [535, 138] width 5 height 9
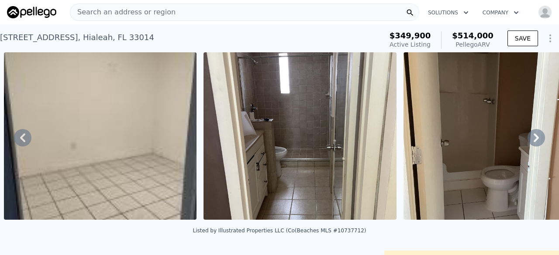
click at [533, 142] on icon at bounding box center [535, 138] width 5 height 9
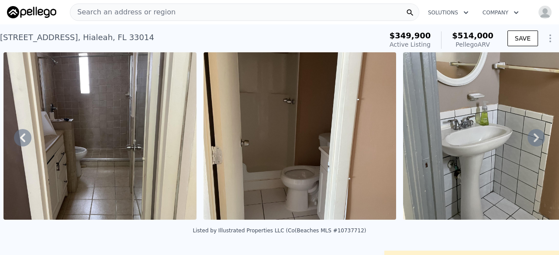
click at [533, 142] on icon at bounding box center [535, 138] width 5 height 9
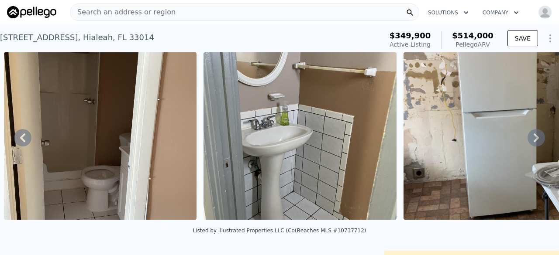
click at [533, 142] on icon at bounding box center [535, 138] width 5 height 9
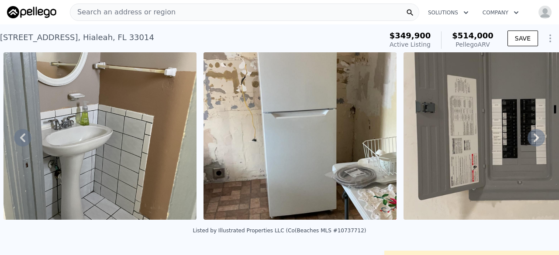
click at [533, 142] on icon at bounding box center [535, 138] width 5 height 9
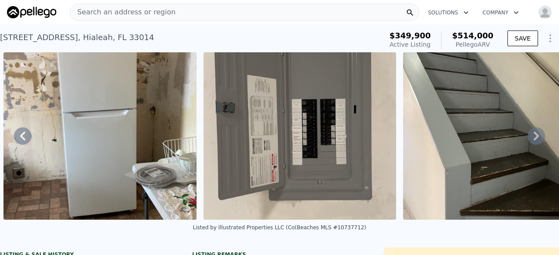
click at [533, 141] on icon at bounding box center [535, 136] width 5 height 9
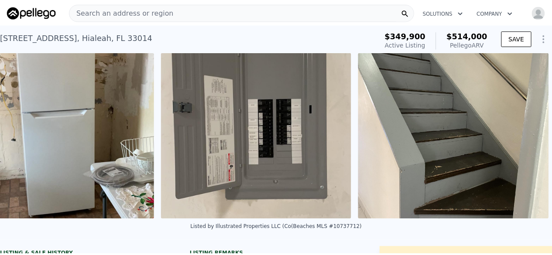
scroll to position [0, 2051]
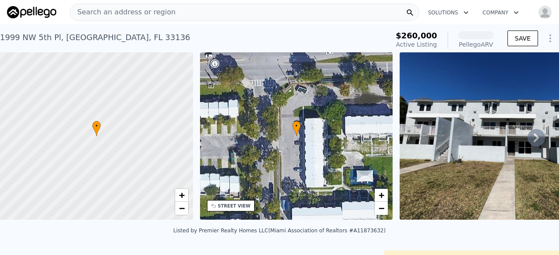
click at [533, 144] on icon at bounding box center [535, 137] width 17 height 17
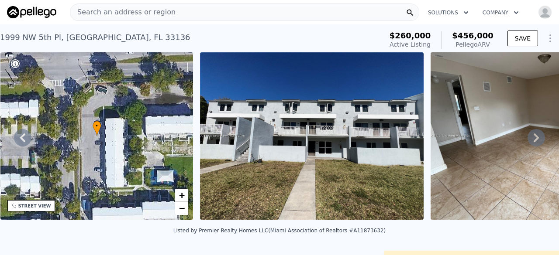
click at [527, 141] on icon at bounding box center [535, 137] width 17 height 17
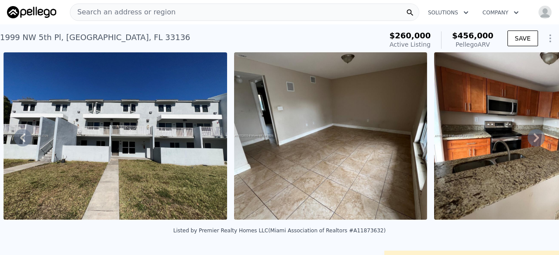
click at [527, 141] on icon at bounding box center [535, 137] width 17 height 17
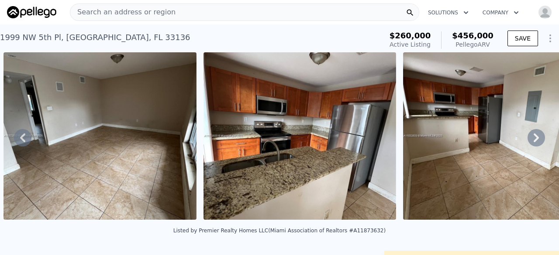
click at [527, 141] on icon at bounding box center [535, 137] width 17 height 17
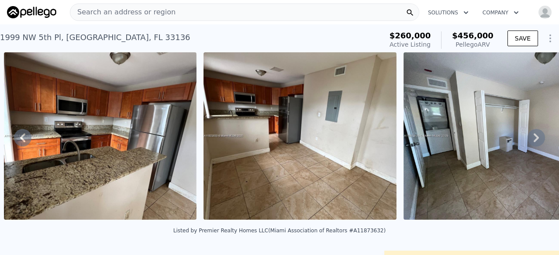
click at [527, 141] on icon at bounding box center [535, 137] width 17 height 17
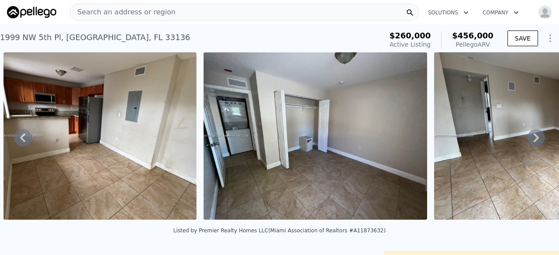
click at [527, 141] on icon at bounding box center [535, 137] width 17 height 17
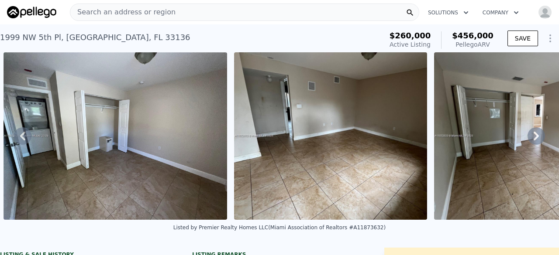
click at [527, 141] on icon at bounding box center [535, 135] width 17 height 17
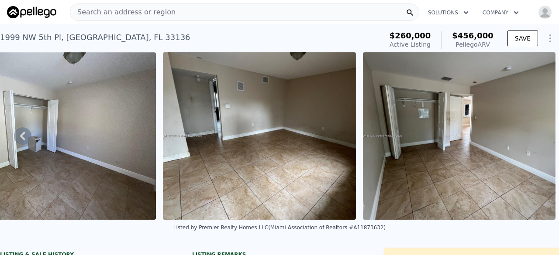
click at [522, 141] on img at bounding box center [459, 136] width 193 height 168
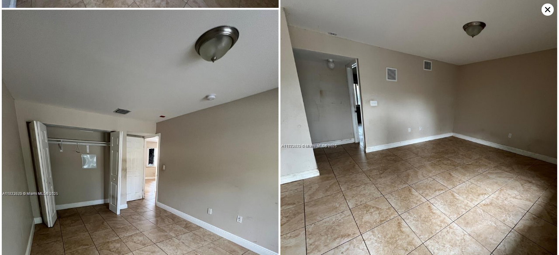
scroll to position [780, 0]
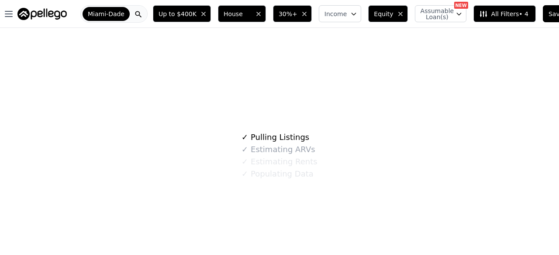
click at [548, 14] on span "Save" at bounding box center [555, 14] width 15 height 9
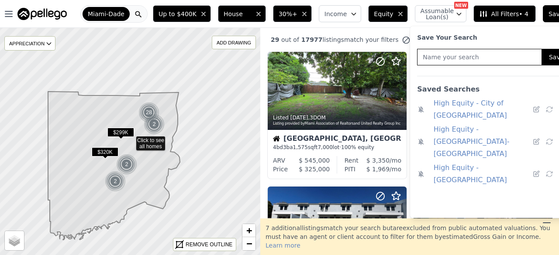
click at [469, 162] on link "High Equity - [GEOGRAPHIC_DATA]" at bounding box center [481, 174] width 96 height 24
